Goal: Task Accomplishment & Management: Manage account settings

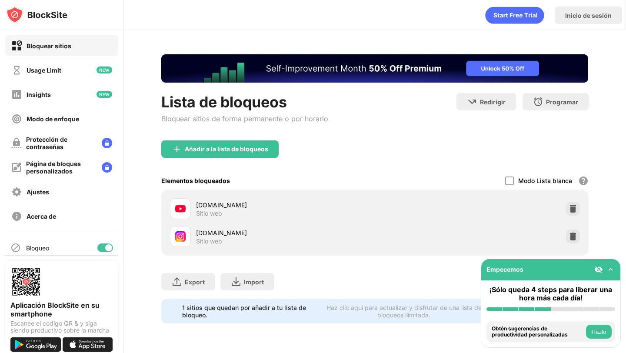
click at [610, 267] on img at bounding box center [611, 269] width 9 height 9
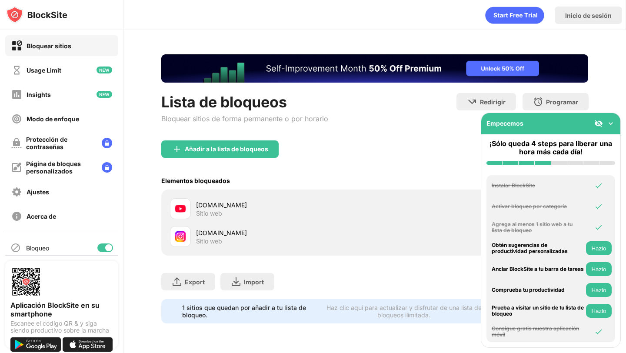
click at [614, 122] on img at bounding box center [611, 123] width 9 height 9
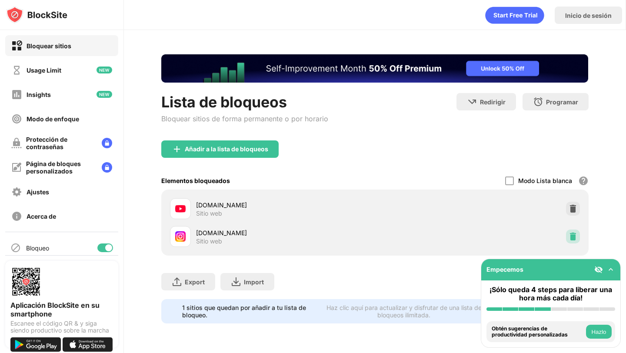
click at [574, 235] on img at bounding box center [573, 236] width 9 height 9
